Goal: Task Accomplishment & Management: Use online tool/utility

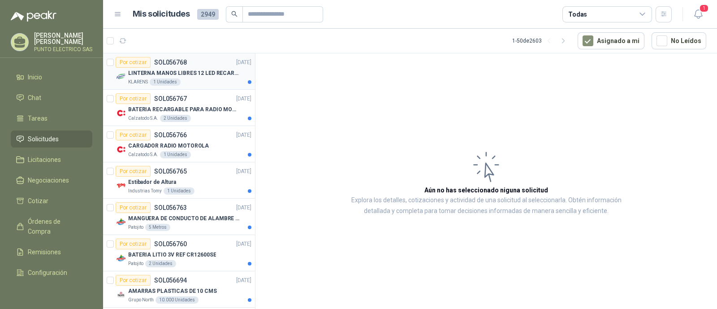
click at [195, 73] on p "LINTERNA MANOS LIBRES 12 LED RECARGALE" at bounding box center [184, 73] width 112 height 9
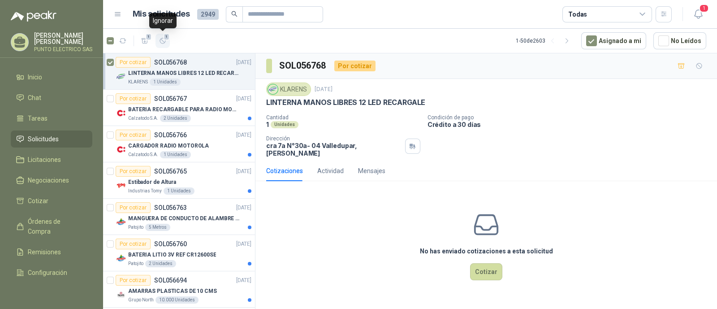
click at [165, 41] on icon "button" at bounding box center [162, 40] width 5 height 5
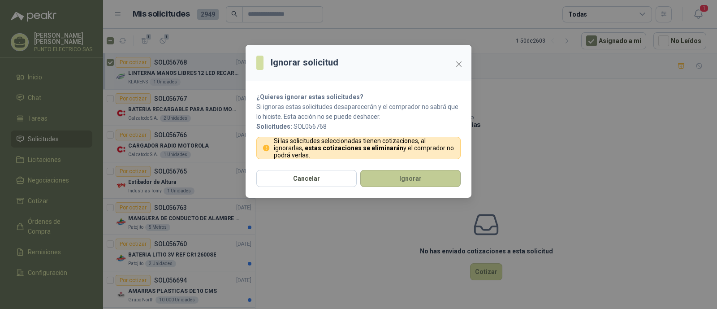
click at [407, 173] on button "Ignorar" at bounding box center [411, 178] width 100 height 17
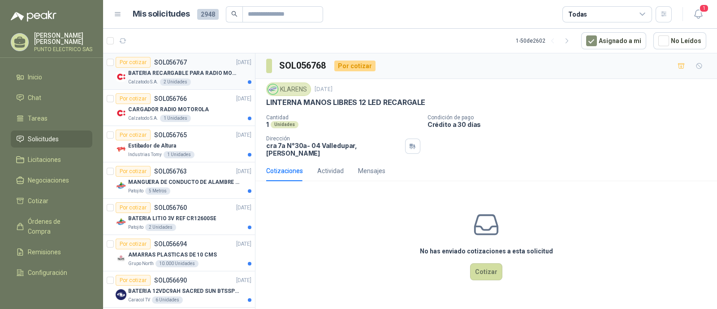
click at [202, 66] on div "Por cotizar SOL056767 [DATE]" at bounding box center [184, 62] width 136 height 11
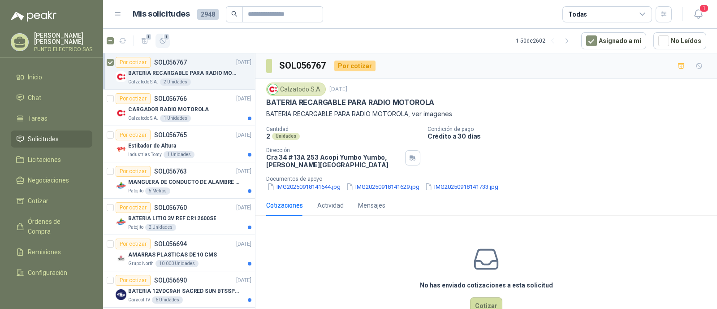
click at [164, 44] on icon "button" at bounding box center [163, 41] width 8 height 8
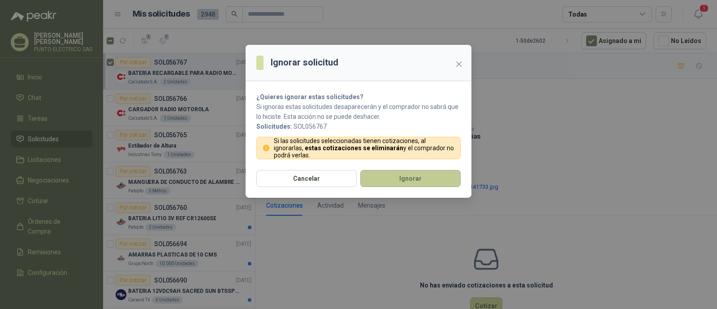
click at [398, 176] on button "Ignorar" at bounding box center [411, 178] width 100 height 17
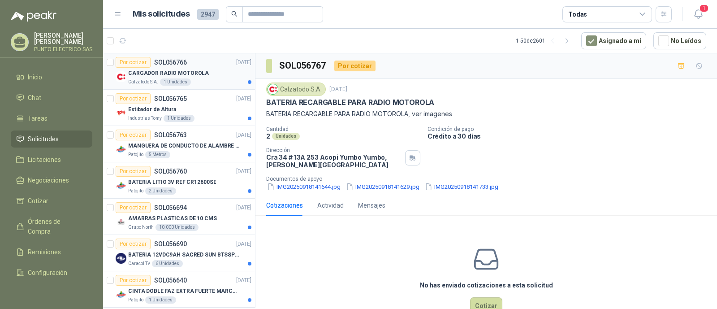
click at [203, 77] on div "CARGADOR RADIO MOTOROLA" at bounding box center [189, 73] width 123 height 11
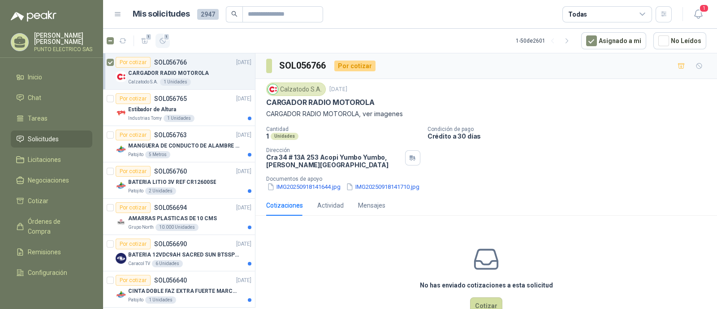
click at [162, 44] on button "1" at bounding box center [163, 41] width 14 height 14
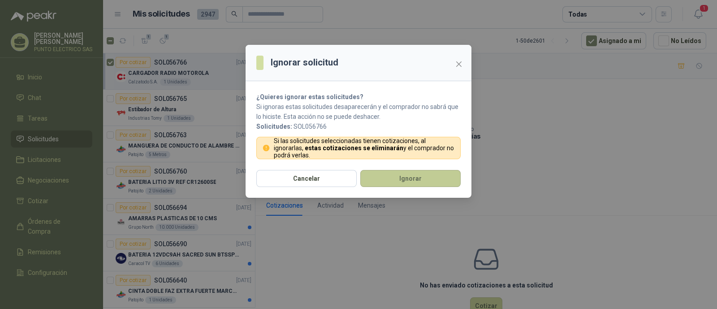
click at [413, 174] on button "Ignorar" at bounding box center [411, 178] width 100 height 17
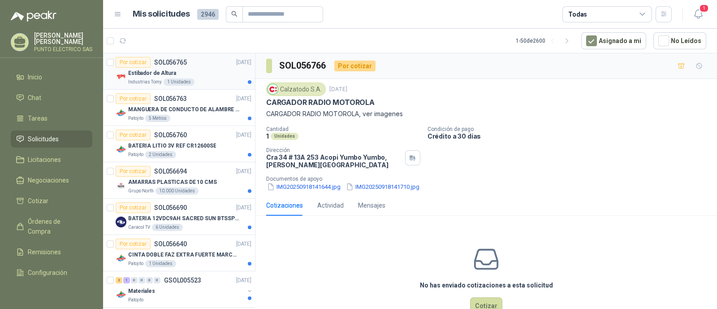
click at [200, 78] on div "Industrias Tomy 1 Unidades" at bounding box center [189, 81] width 123 height 7
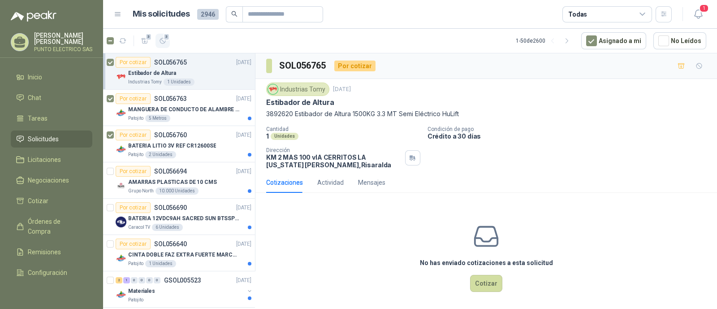
click at [165, 41] on icon "button" at bounding box center [162, 40] width 5 height 5
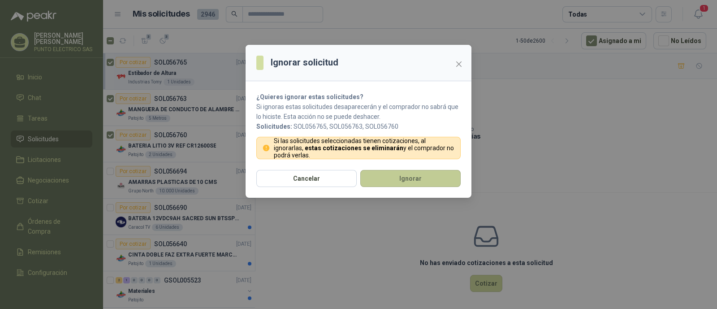
click at [420, 176] on button "Ignorar" at bounding box center [411, 178] width 100 height 17
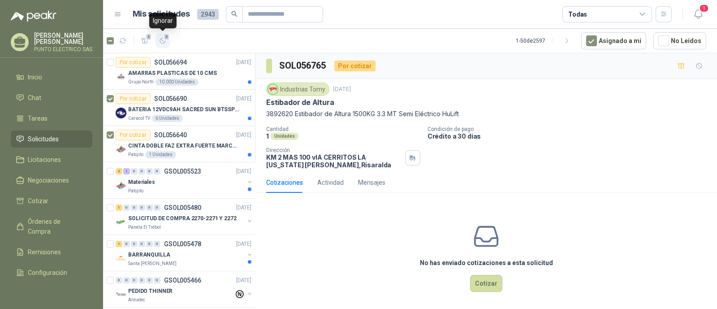
click at [163, 43] on icon "button" at bounding box center [163, 41] width 8 height 8
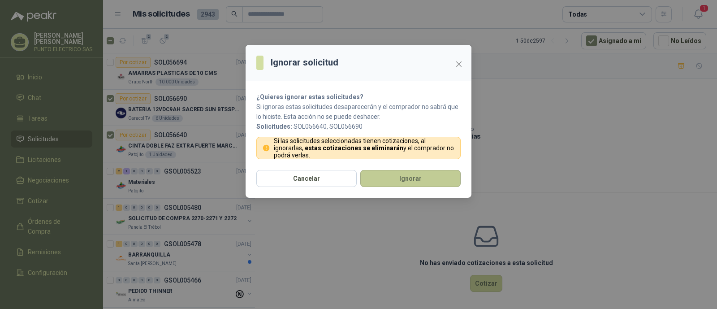
click at [415, 176] on button "Ignorar" at bounding box center [411, 178] width 100 height 17
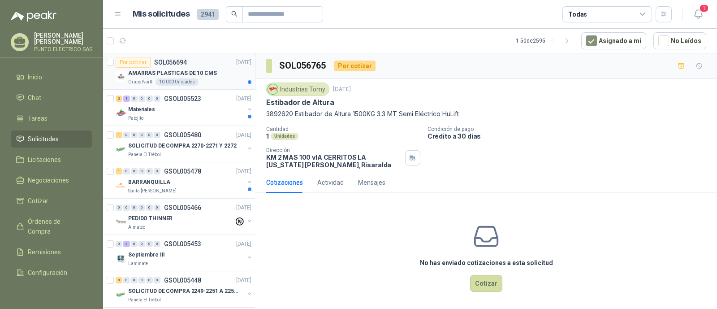
click at [204, 75] on p "AMARRAS PLASTICAS DE 10 CMS" at bounding box center [172, 73] width 89 height 9
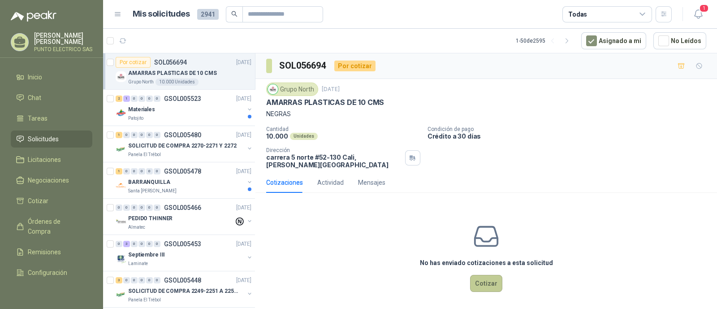
click at [492, 283] on button "Cotizar" at bounding box center [486, 283] width 32 height 17
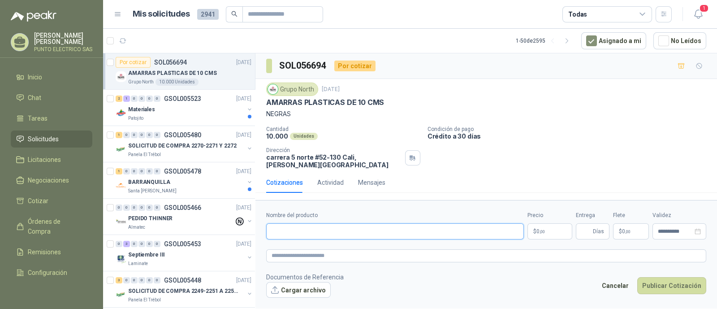
click at [308, 226] on input "Nombre del producto" at bounding box center [395, 231] width 258 height 16
type input "**********"
click at [545, 226] on body "[PERSON_NAME] PUNTO ELECTRICO SAS Inicio Chat Tareas Solicitudes Licitaciones N…" at bounding box center [358, 154] width 717 height 309
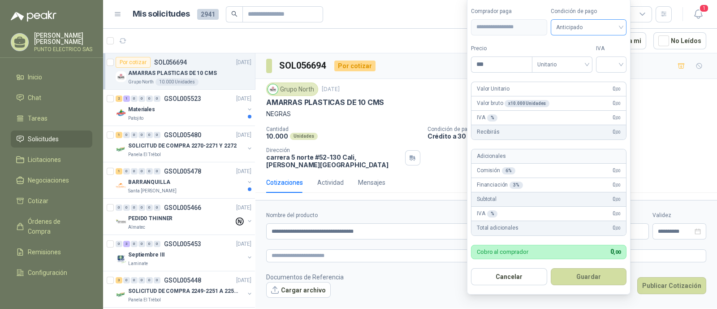
click at [622, 26] on span "Anticipado" at bounding box center [589, 27] width 65 height 13
click at [585, 59] on div "Crédito a 30 días" at bounding box center [590, 61] width 63 height 10
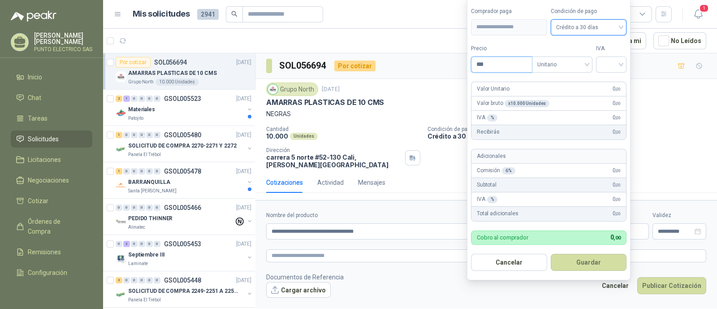
click at [496, 67] on input "***" at bounding box center [502, 64] width 61 height 15
click at [625, 66] on div at bounding box center [611, 65] width 30 height 16
type input "******"
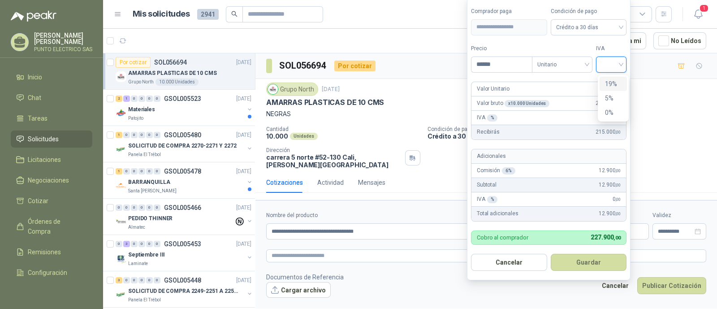
click at [611, 82] on div "19%" at bounding box center [613, 84] width 17 height 10
click at [587, 258] on button "Guardar" at bounding box center [590, 262] width 77 height 17
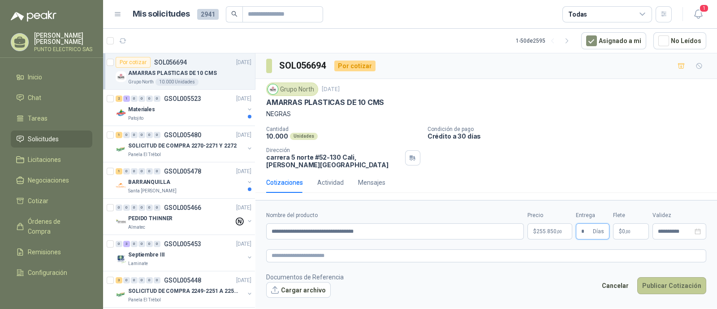
type input "*"
click at [680, 279] on button "Publicar Cotización" at bounding box center [672, 285] width 69 height 17
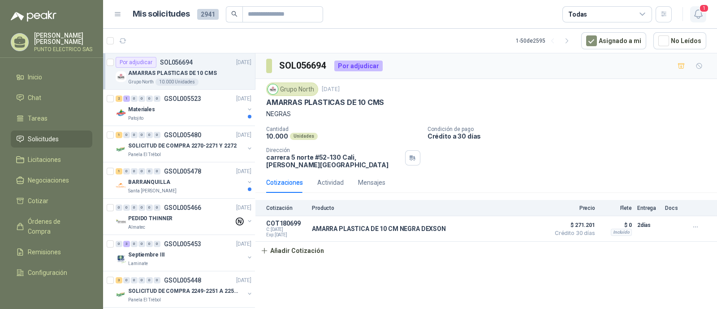
click at [699, 14] on icon "button" at bounding box center [698, 14] width 11 height 11
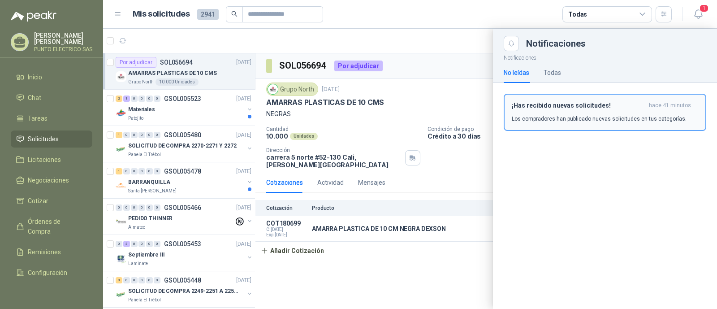
click at [580, 108] on h3 "¡Has recibido nuevas solicitudes!" at bounding box center [579, 106] width 134 height 8
